Goal: Transaction & Acquisition: Purchase product/service

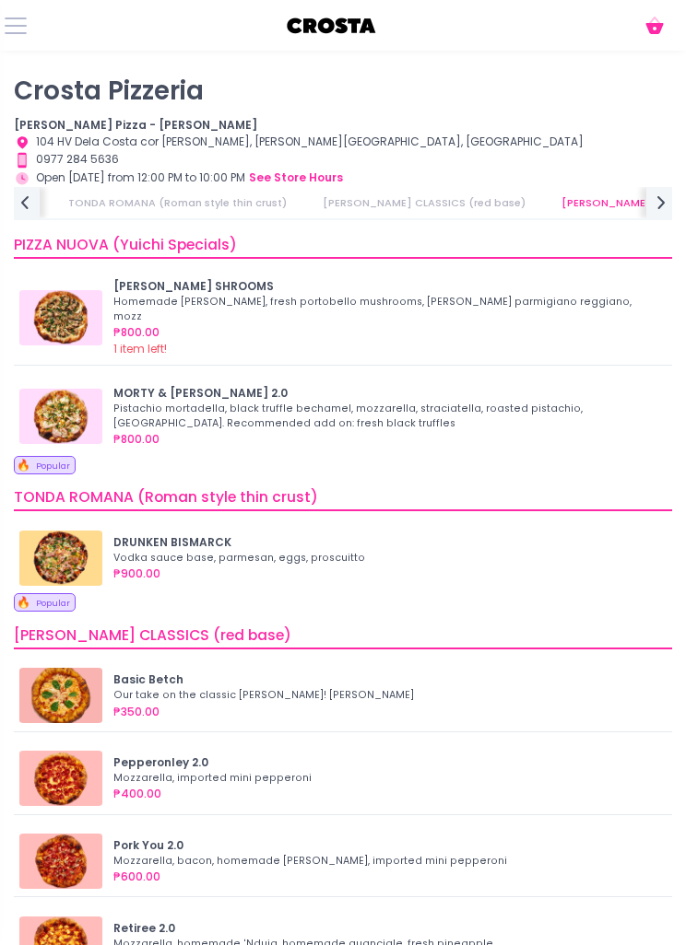
scroll to position [136, 0]
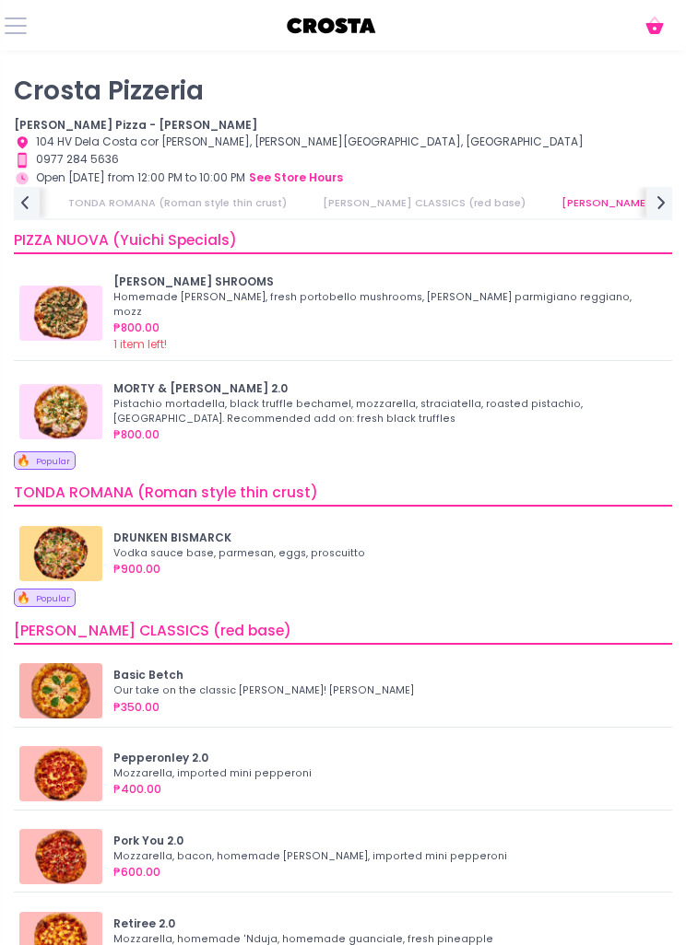
click at [467, 397] on div "Pistachio mortadella, black truffle bechamel, mozzarella, straciatella, roasted…" at bounding box center [384, 411] width 542 height 29
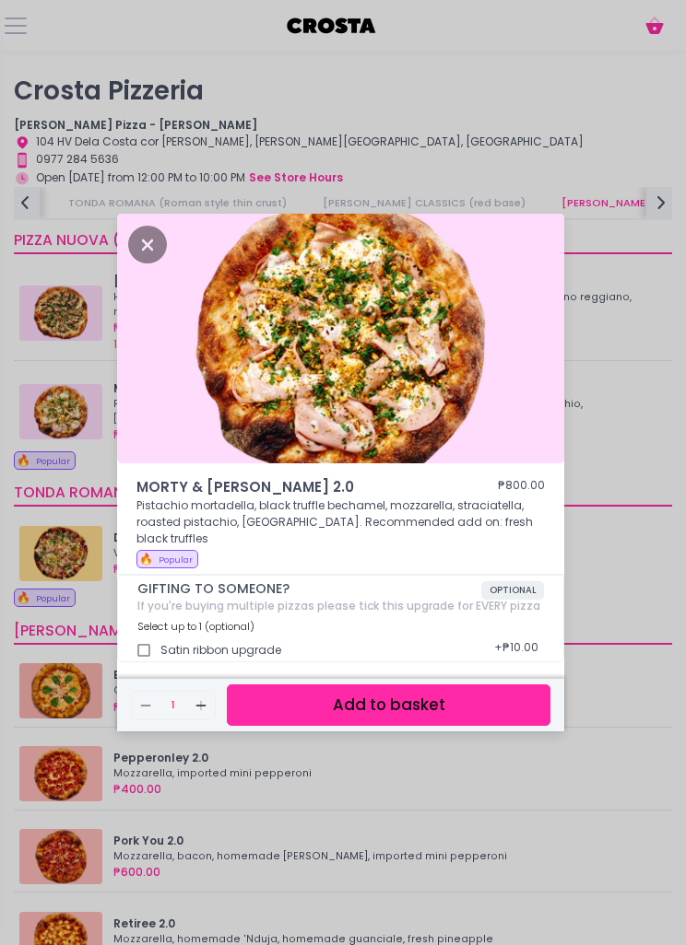
click at [412, 719] on button "Add to basket" at bounding box center [388, 705] width 323 height 41
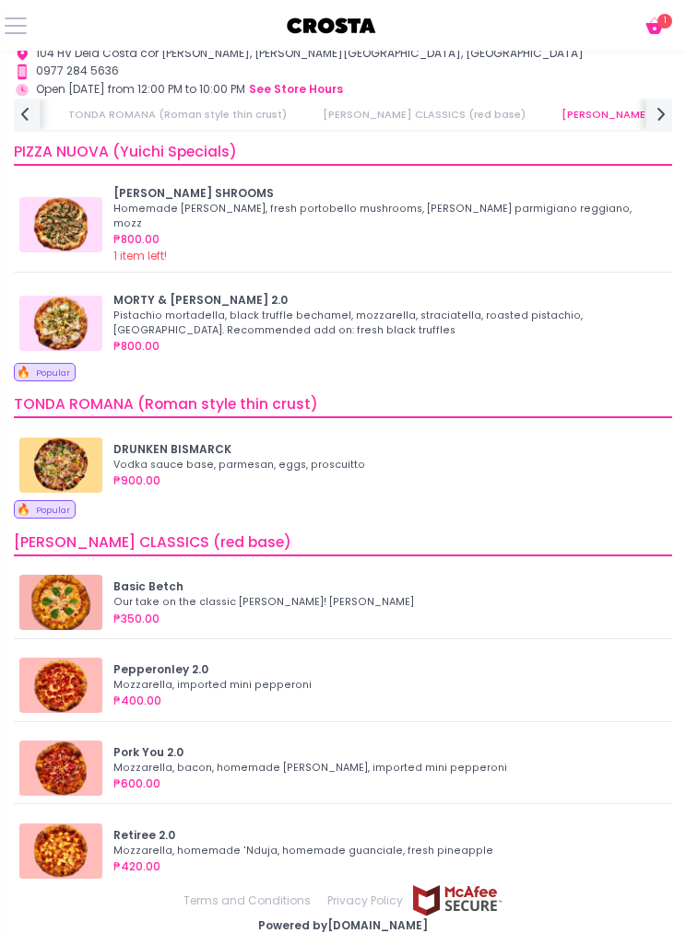
click at [458, 595] on div "Our take on the classic [PERSON_NAME]! [PERSON_NAME]" at bounding box center [384, 602] width 542 height 15
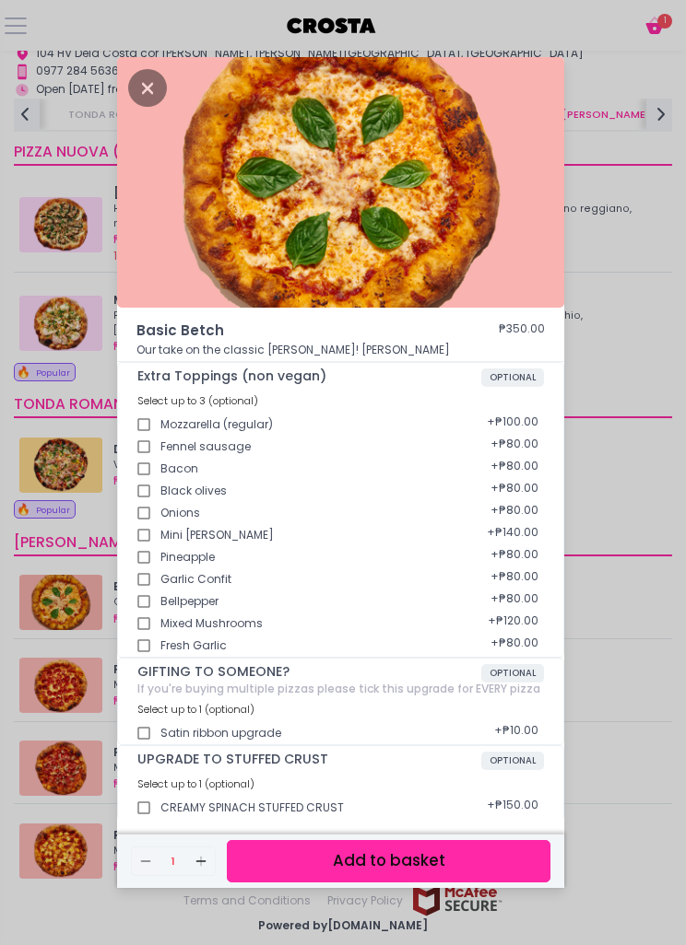
click at [414, 882] on button "Add to basket" at bounding box center [388, 860] width 323 height 41
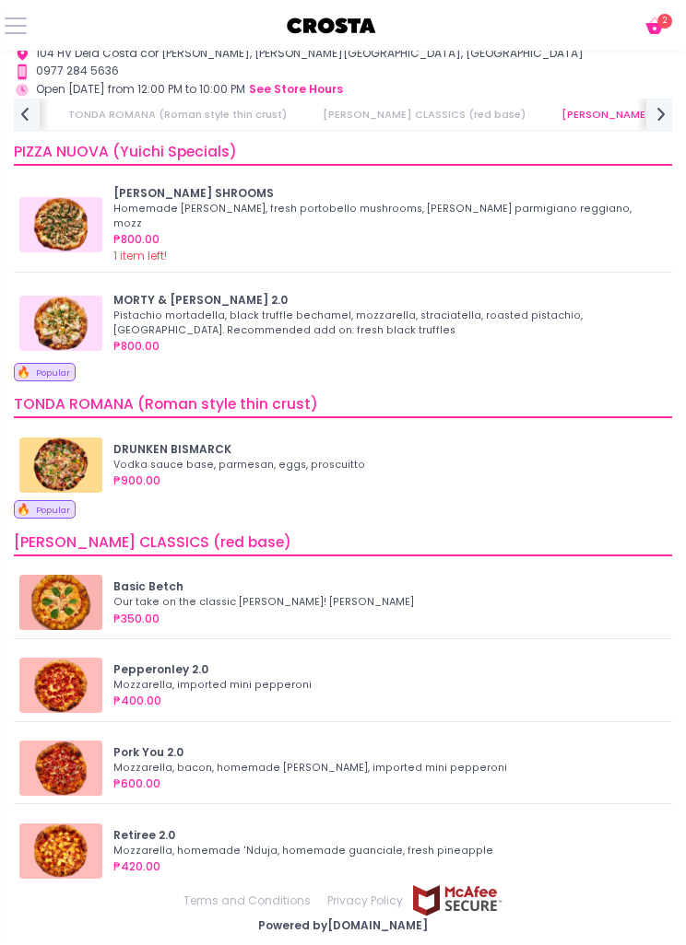
click at [670, 31] on button "Cart Created with Sketch." at bounding box center [656, 26] width 29 height 24
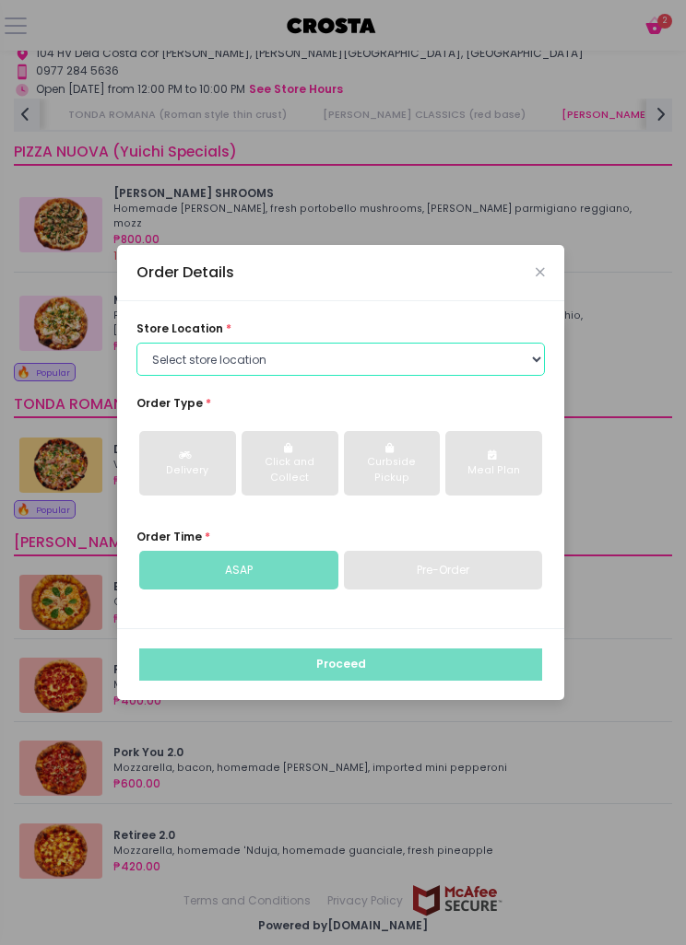
click at [521, 376] on select "Select store location [PERSON_NAME] Pizza - [PERSON_NAME] Pizza - [GEOGRAPHIC_D…" at bounding box center [340, 359] width 408 height 33
select select "65090bae48156caed44a5eb4"
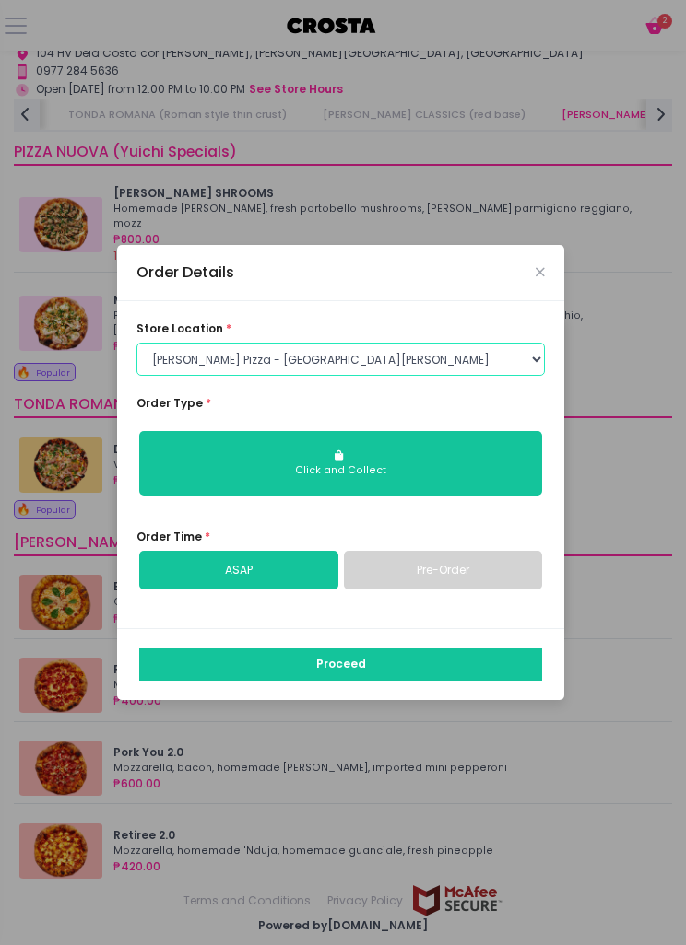
scroll to position [59, 0]
click at [543, 266] on icon "Close" at bounding box center [539, 272] width 9 height 12
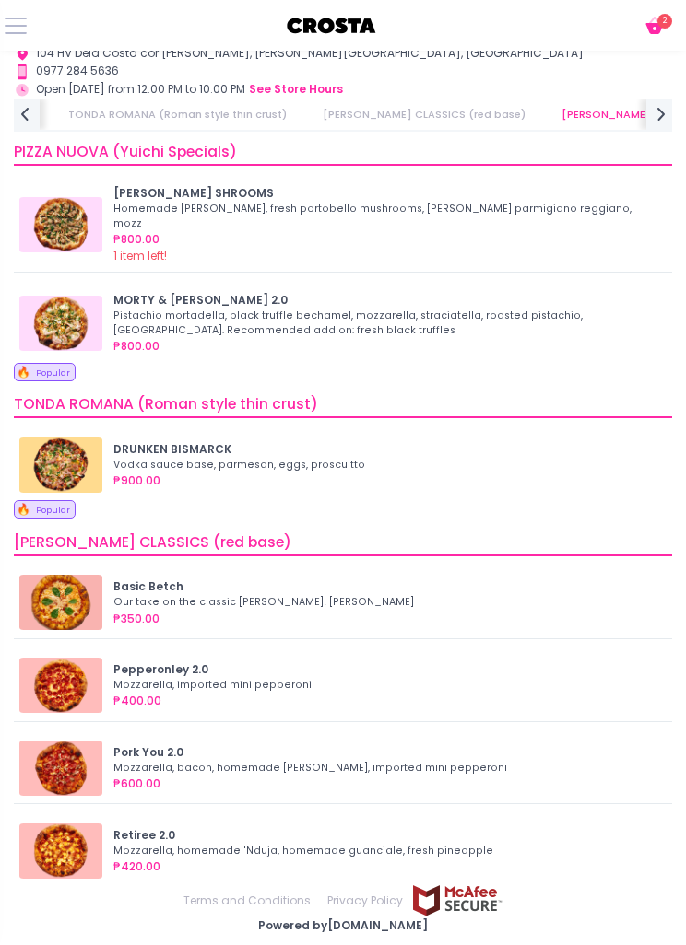
click at [653, 15] on icon "Cart Created with Sketch." at bounding box center [654, 26] width 22 height 22
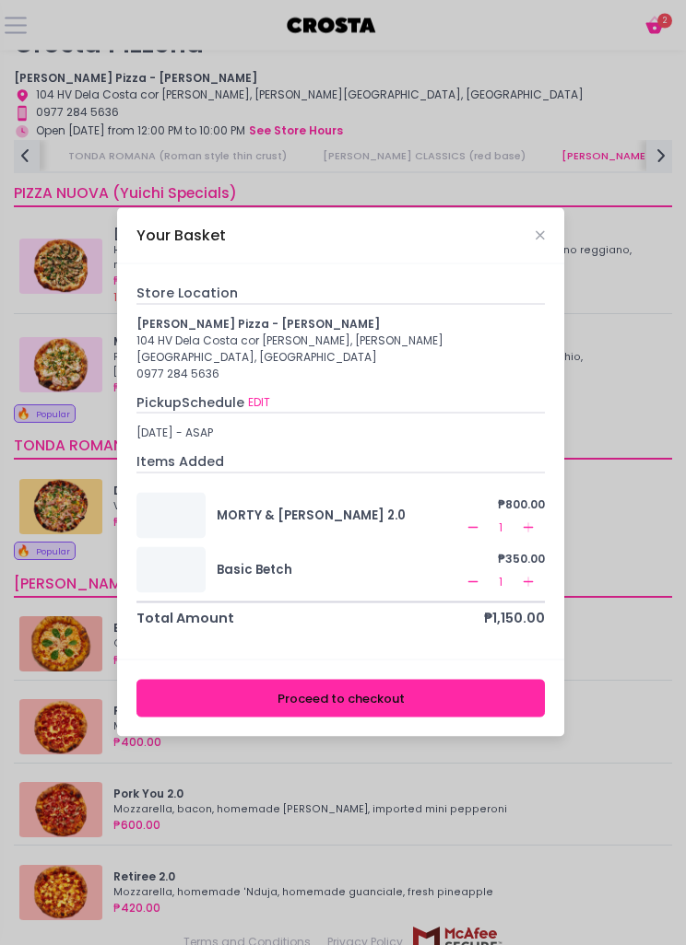
scroll to position [47, 0]
click at [258, 412] on button "EDIT" at bounding box center [259, 402] width 24 height 18
select select "65090bae48156caed44a5eb4"
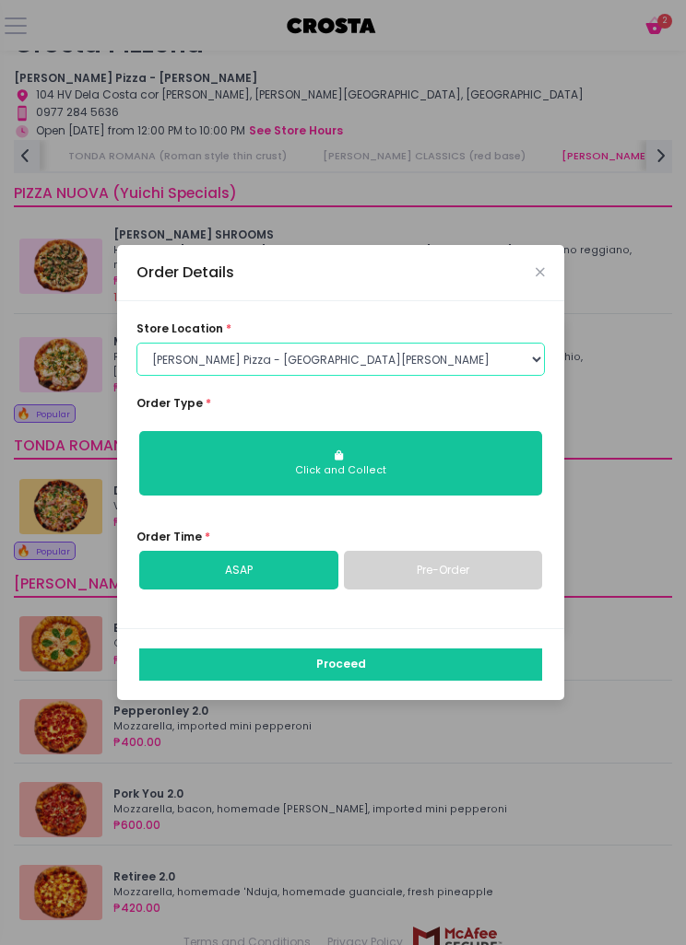
click at [499, 376] on select "Select store location [PERSON_NAME] Pizza - [PERSON_NAME] Pizza - [GEOGRAPHIC_D…" at bounding box center [340, 359] width 408 height 33
click at [537, 278] on icon "Close" at bounding box center [539, 272] width 9 height 12
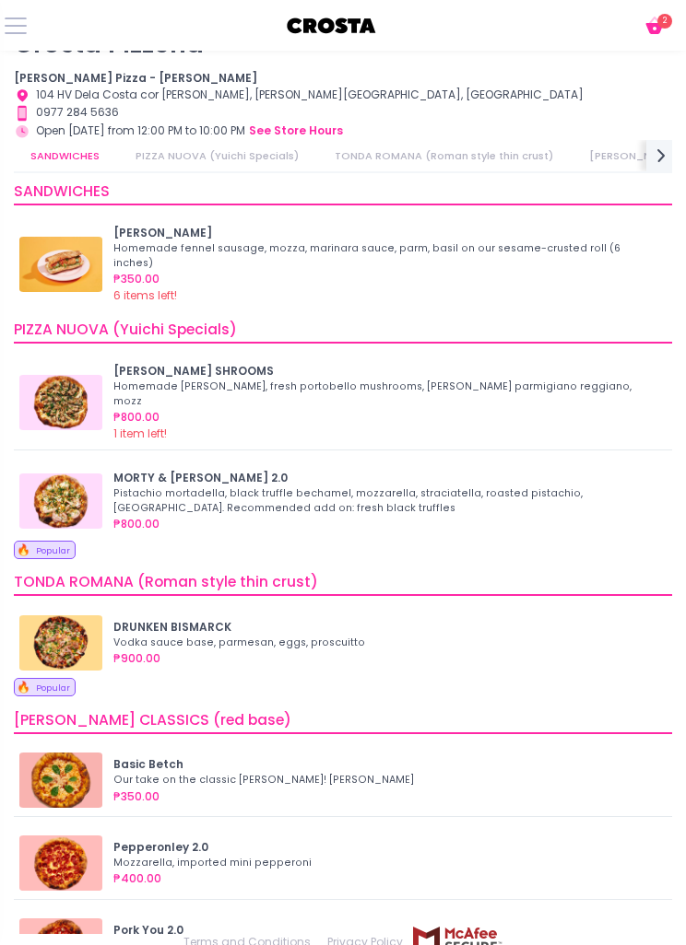
scroll to position [0, 0]
click at [390, 487] on div "Pistachio mortadella, black truffle bechamel, mozzarella, straciatella, roasted…" at bounding box center [384, 501] width 542 height 29
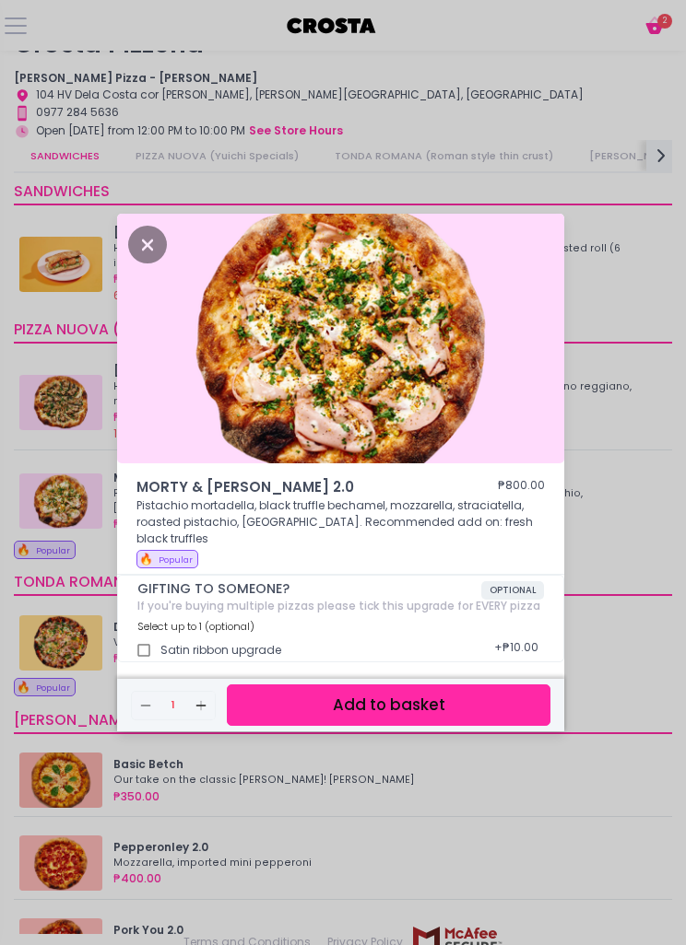
click at [628, 498] on div "MORTY & [PERSON_NAME] 2.0 ₱800.00 Pistachio mortadella, black truffle bechamel,…" at bounding box center [343, 472] width 686 height 945
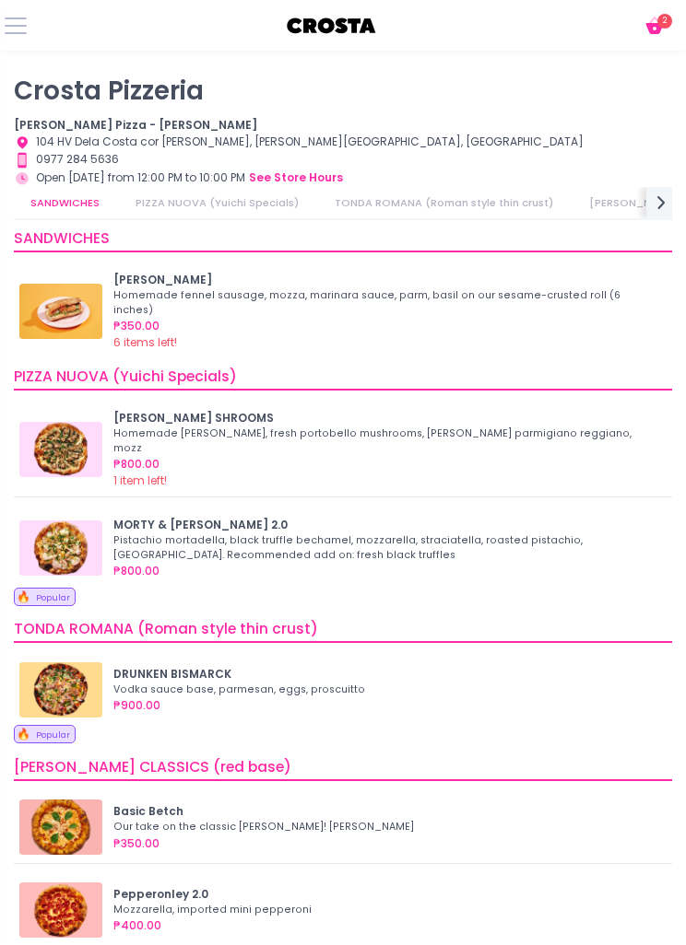
click at [650, 27] on icon at bounding box center [654, 28] width 18 height 11
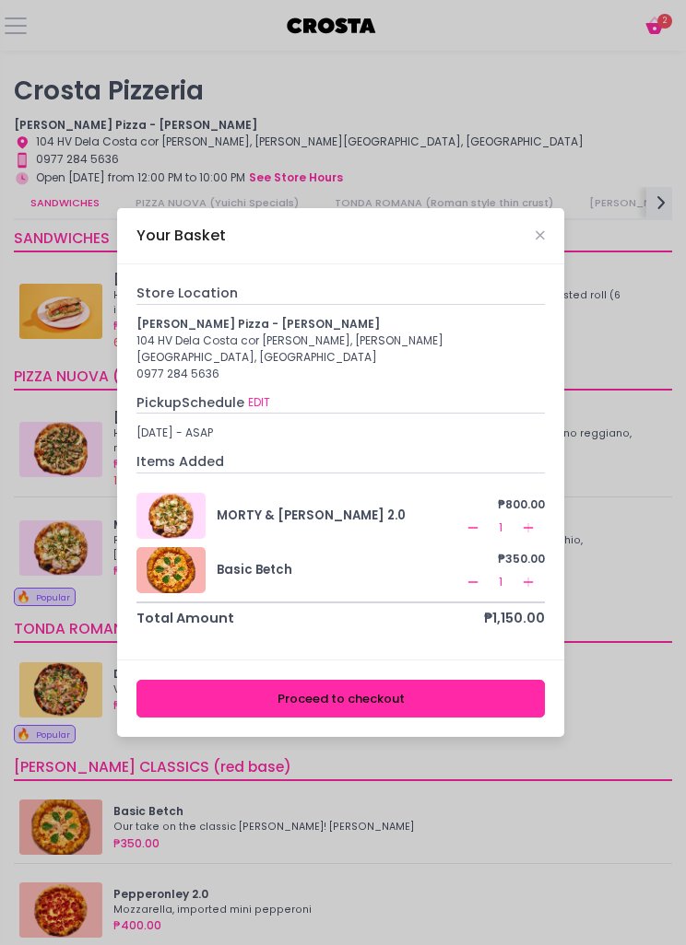
click at [536, 241] on icon "Close" at bounding box center [539, 235] width 9 height 12
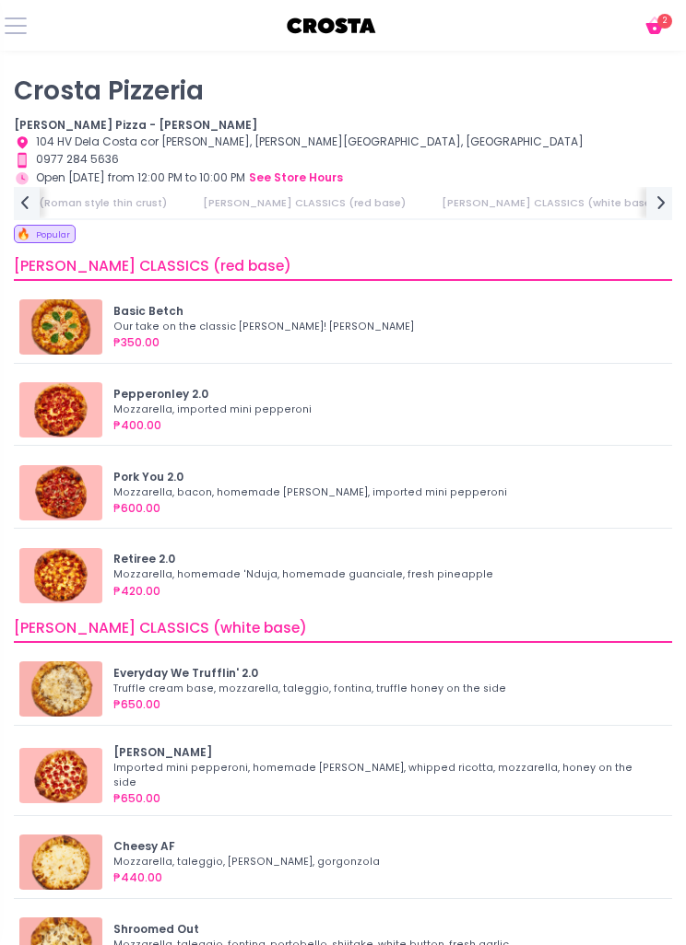
scroll to position [0, 408]
